Goal: Find specific page/section: Find specific page/section

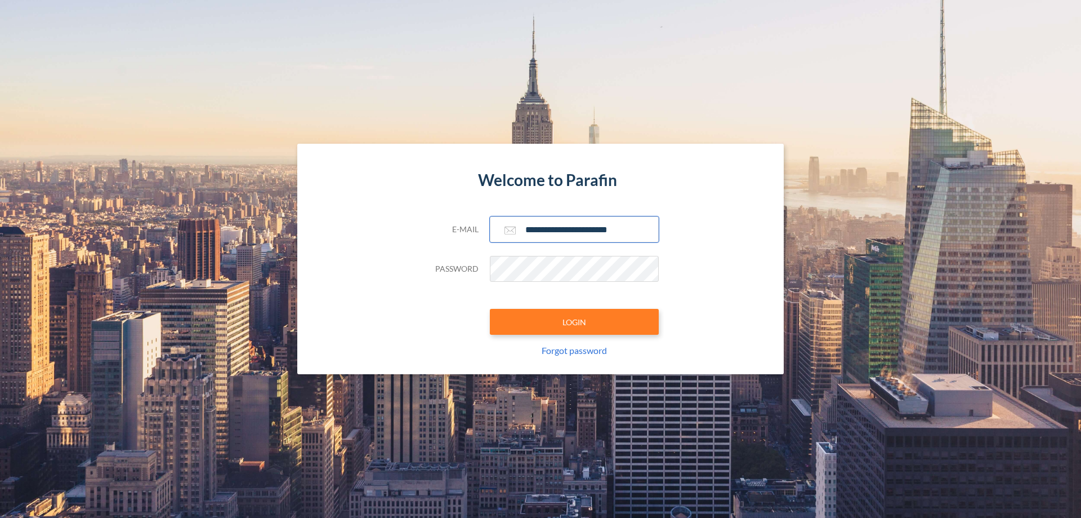
type input "**********"
click at [575, 322] on button "LOGIN" at bounding box center [574, 322] width 169 height 26
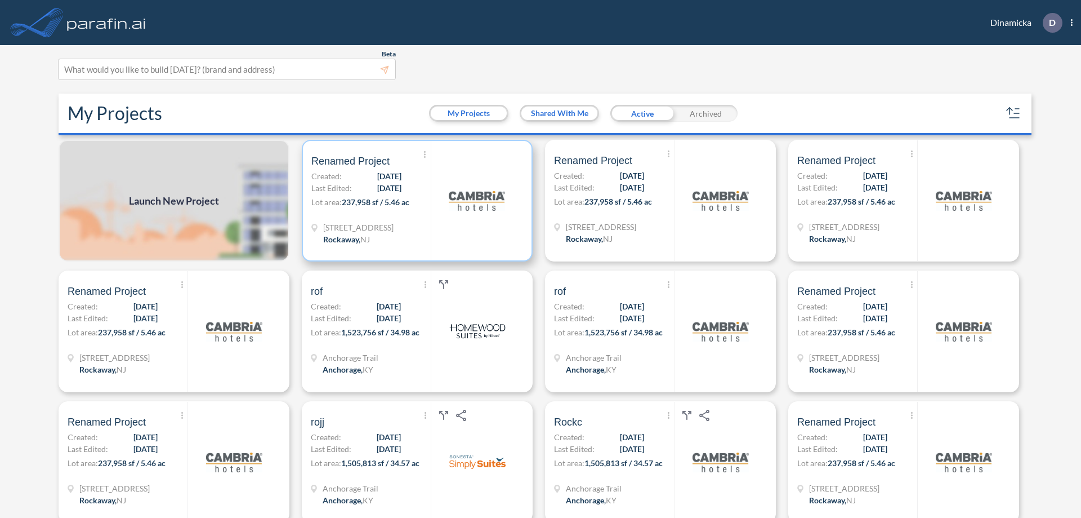
scroll to position [3, 0]
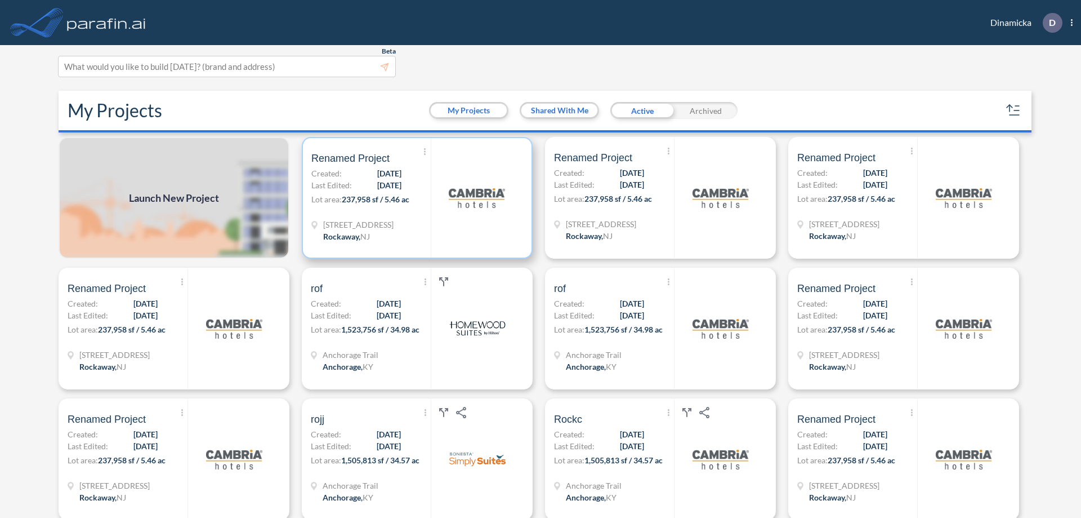
click at [415, 198] on p "Lot area: 237,958 sf / 5.46 ac" at bounding box center [370, 201] width 119 height 16
